Goal: Download file/media

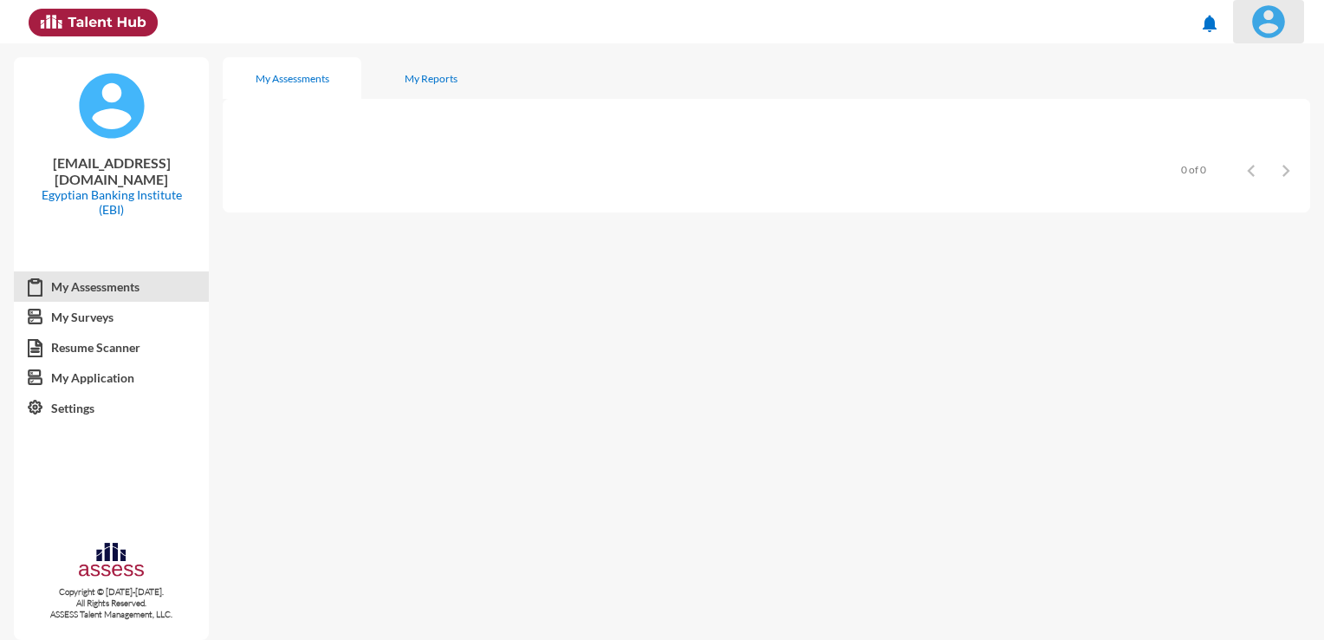
click at [1267, 14] on img at bounding box center [1268, 21] width 35 height 35
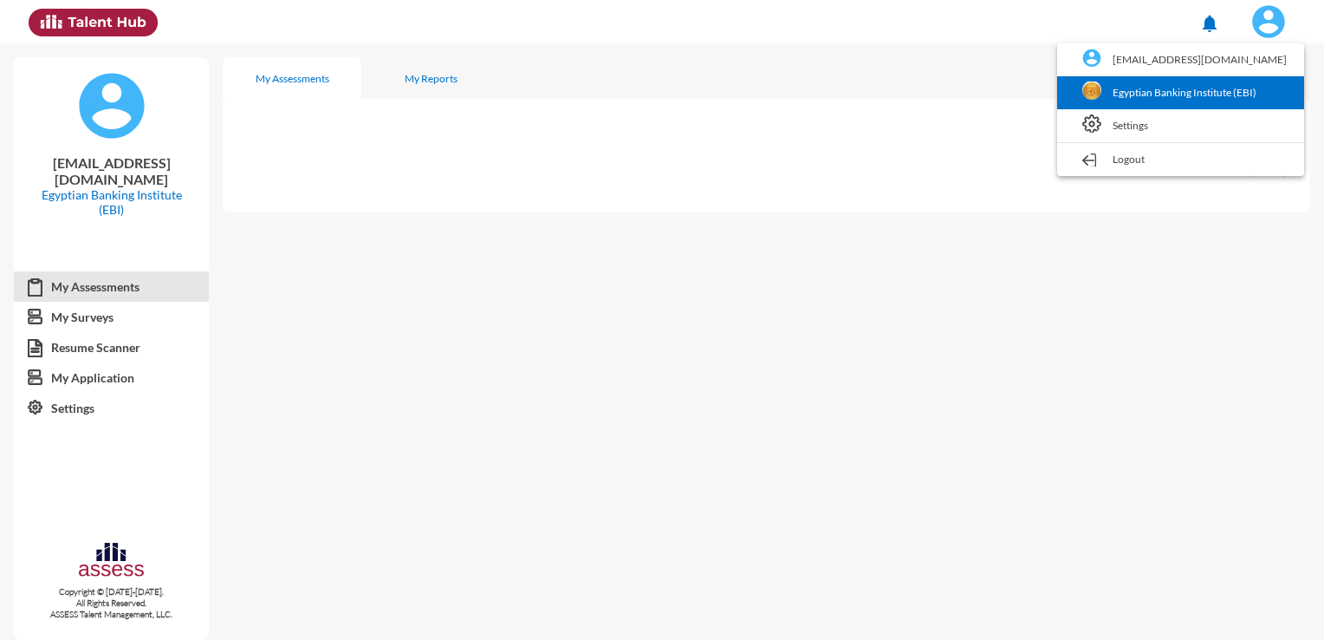
click at [1148, 94] on link "Egyptian Banking Institute (EBI)" at bounding box center [1181, 92] width 230 height 33
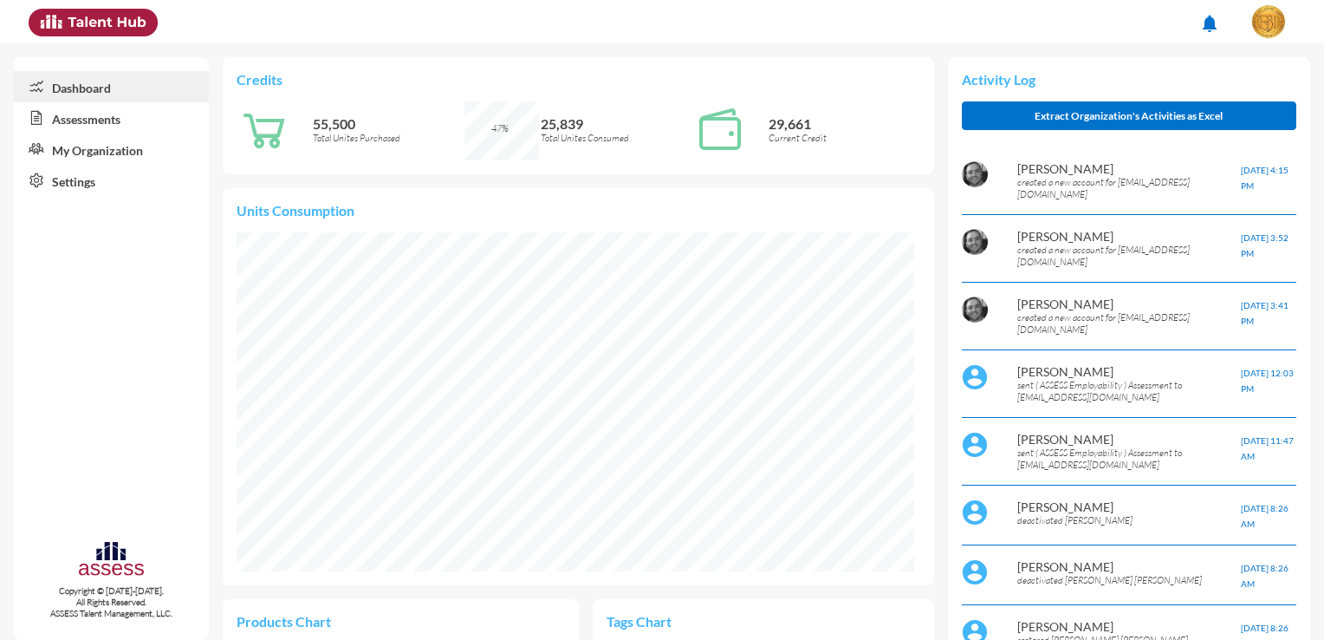
scroll to position [155, 311]
click at [141, 122] on link "Assessments" at bounding box center [111, 117] width 195 height 31
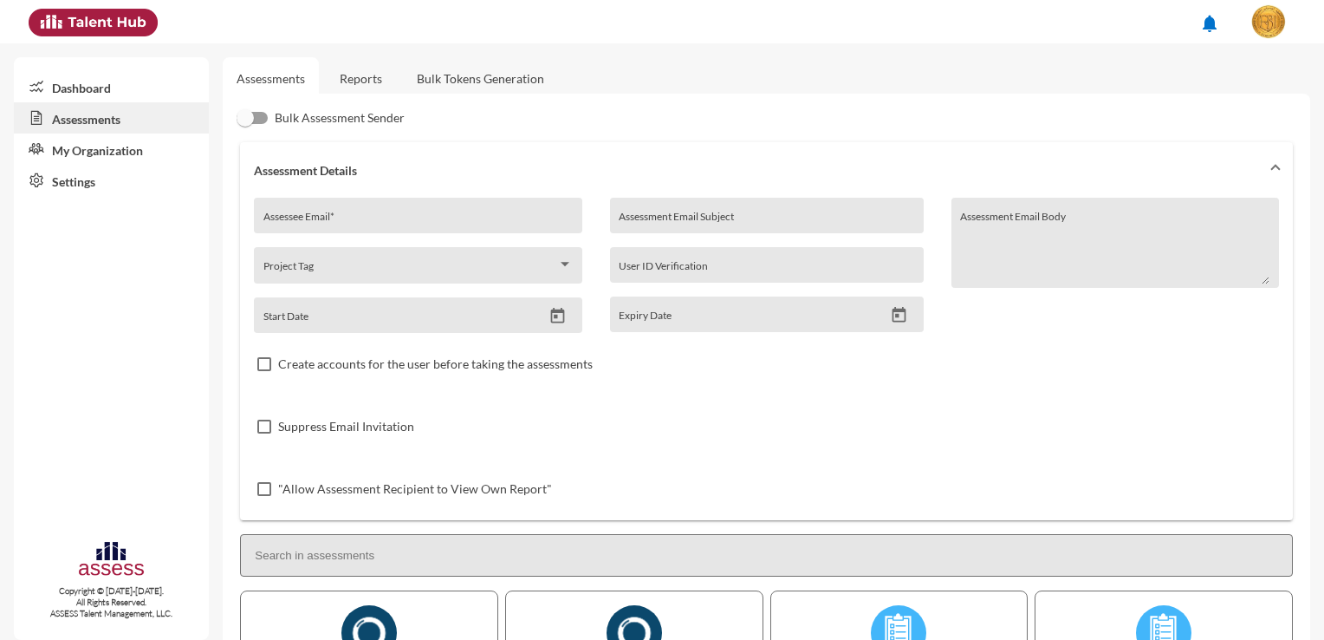
click at [371, 81] on link "Reports" at bounding box center [361, 78] width 70 height 42
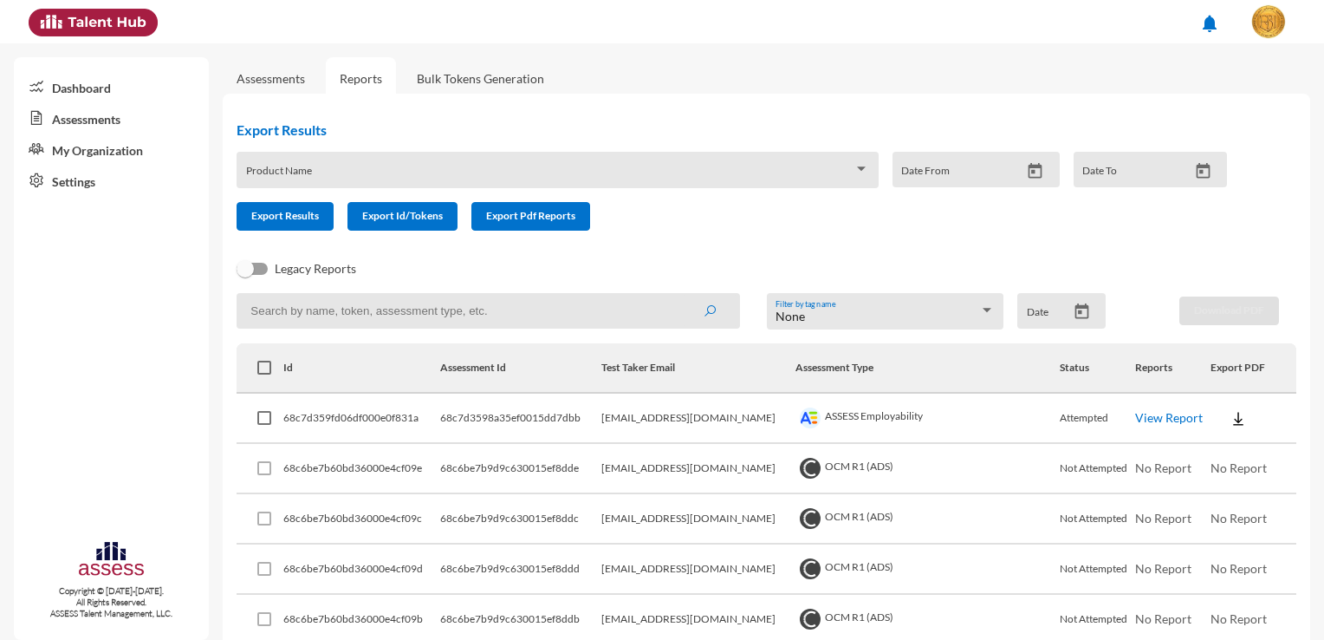
click at [1230, 419] on img at bounding box center [1238, 418] width 17 height 17
click at [1231, 450] on button "Employability / EN" at bounding box center [1259, 449] width 130 height 33
